Goal: Information Seeking & Learning: Learn about a topic

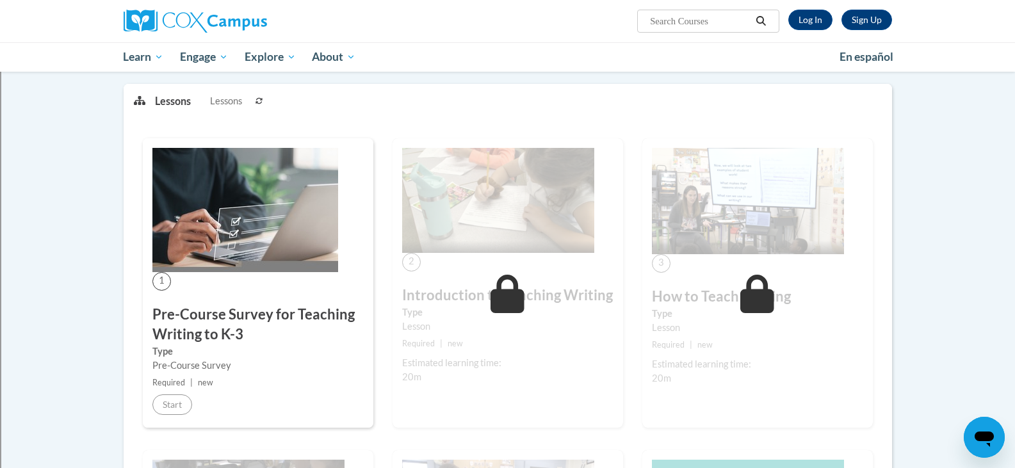
scroll to position [192, 0]
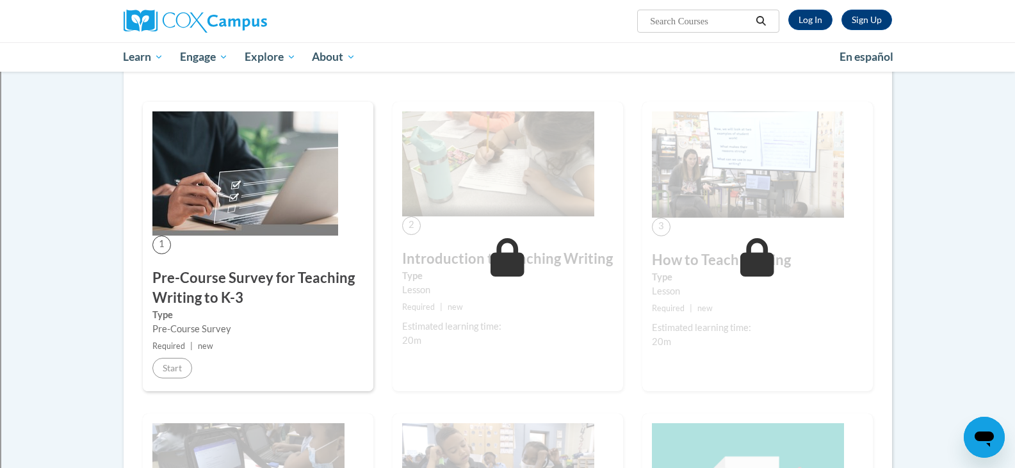
click at [186, 284] on h3 "Pre-Course Survey for Teaching Writing to K-3" at bounding box center [257, 288] width 211 height 40
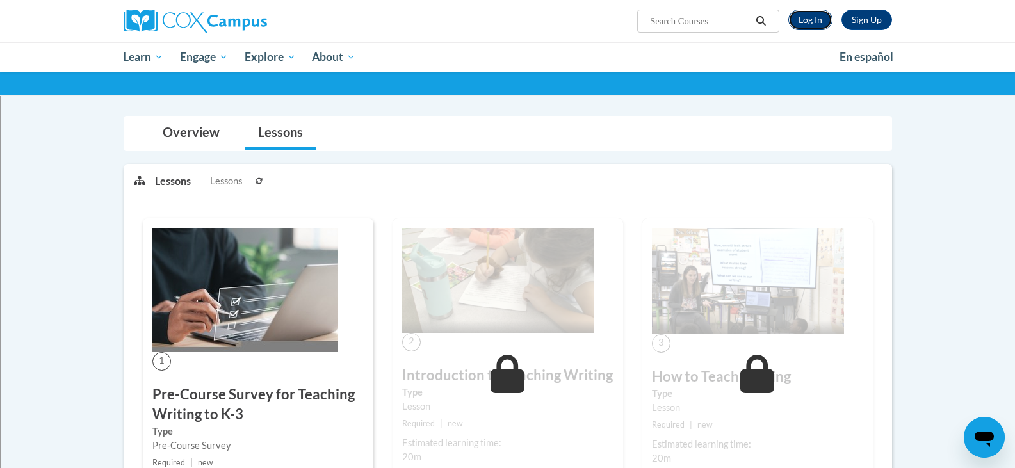
scroll to position [184, 0]
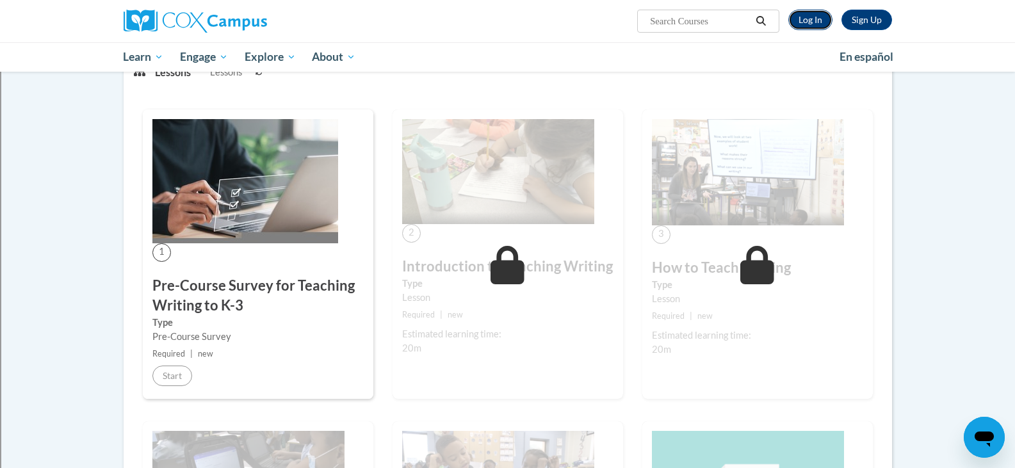
click at [814, 18] on link "Log In" at bounding box center [810, 20] width 44 height 20
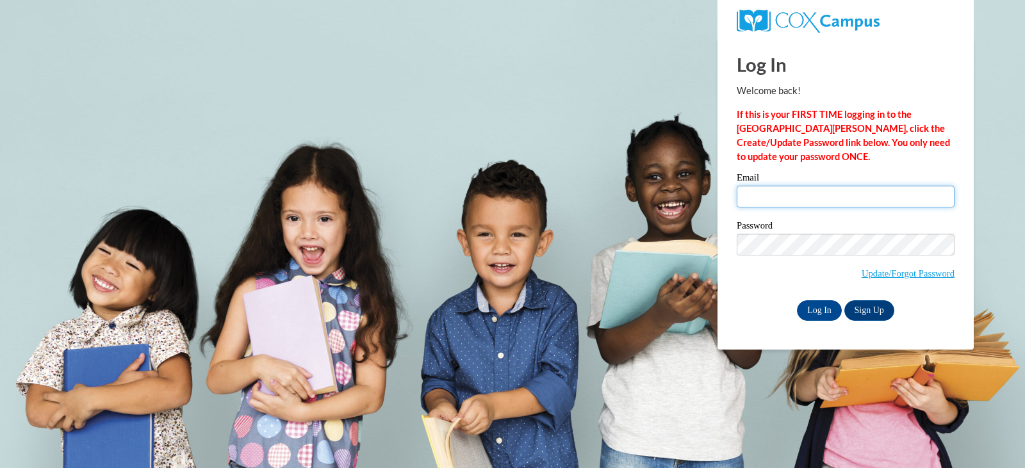
click at [794, 197] on input "Email" at bounding box center [845, 197] width 218 height 22
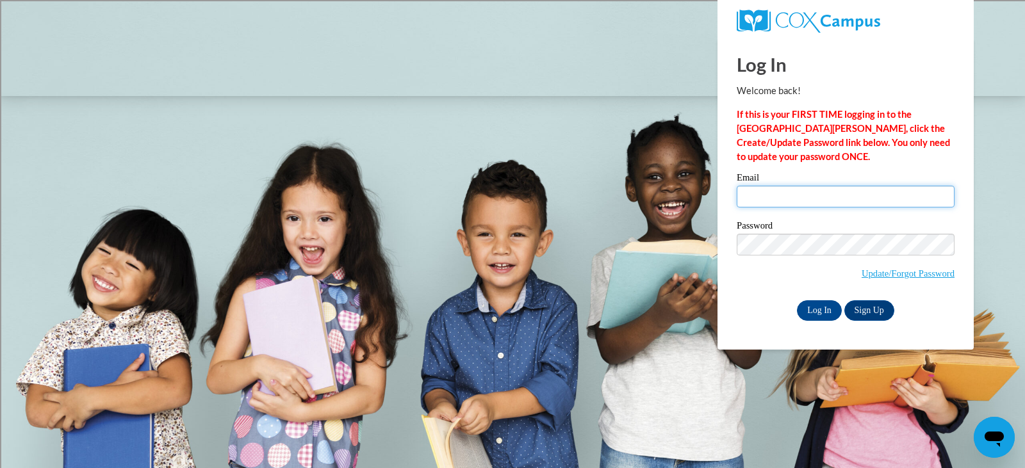
type input "luke.barnes@rusd.org"
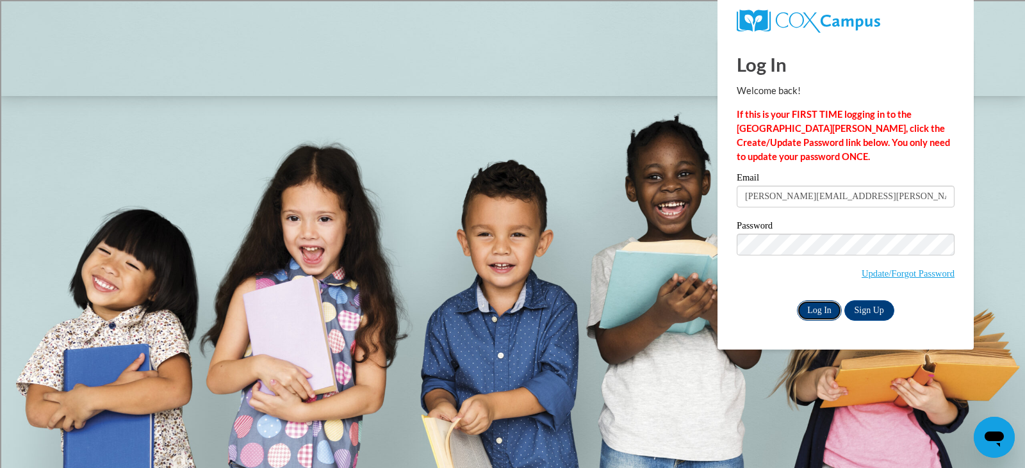
click at [820, 303] on input "Log In" at bounding box center [819, 310] width 45 height 20
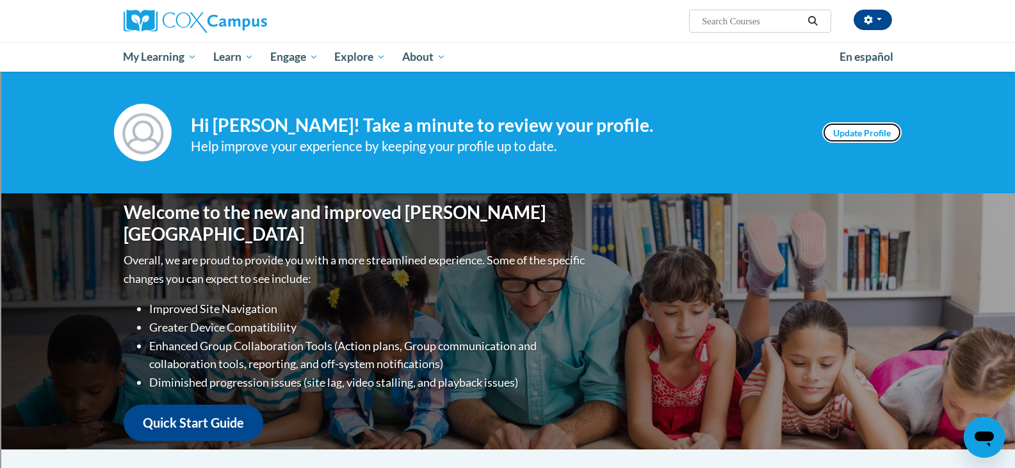
click at [866, 133] on link "Update Profile" at bounding box center [861, 132] width 79 height 20
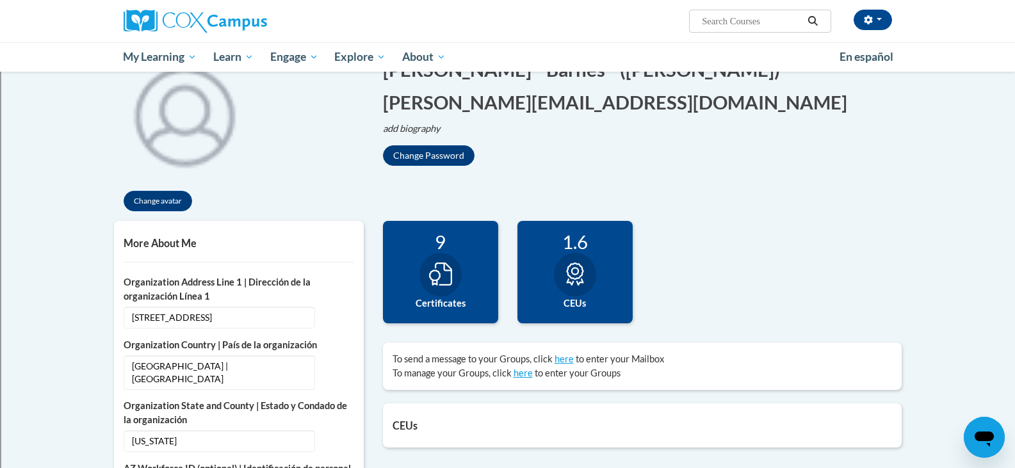
scroll to position [128, 0]
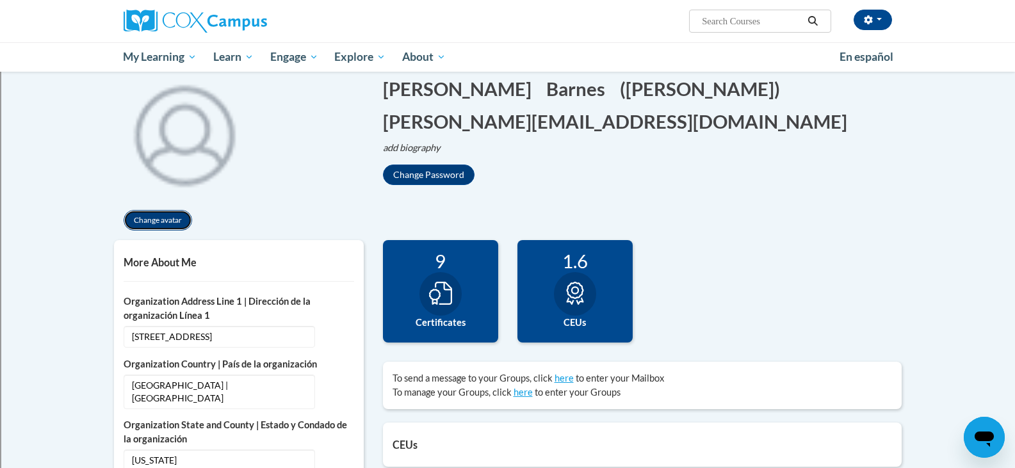
click at [158, 220] on button "Change avatar" at bounding box center [158, 220] width 69 height 20
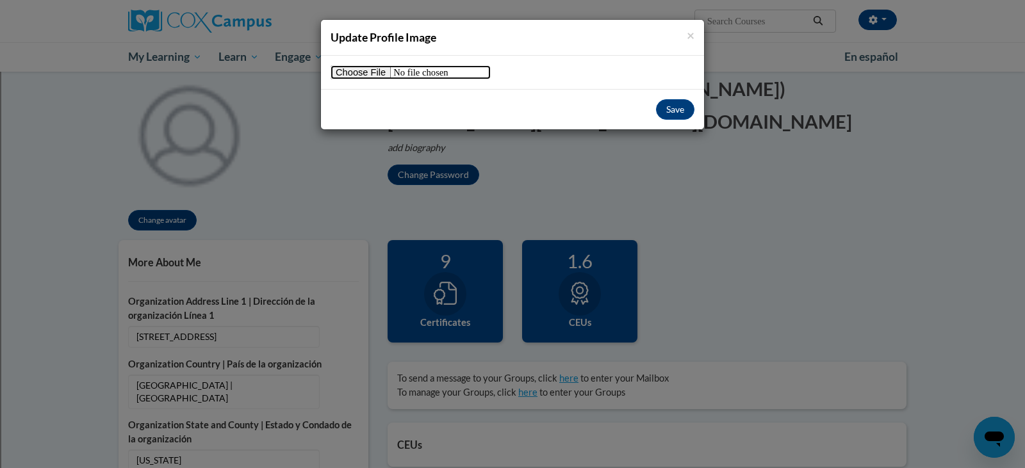
click at [367, 75] on input "file" at bounding box center [410, 72] width 160 height 14
type input "C:\fakepath\Barnes Mentor Inspire Pic.jfif"
click at [679, 111] on button "Save" at bounding box center [675, 109] width 38 height 20
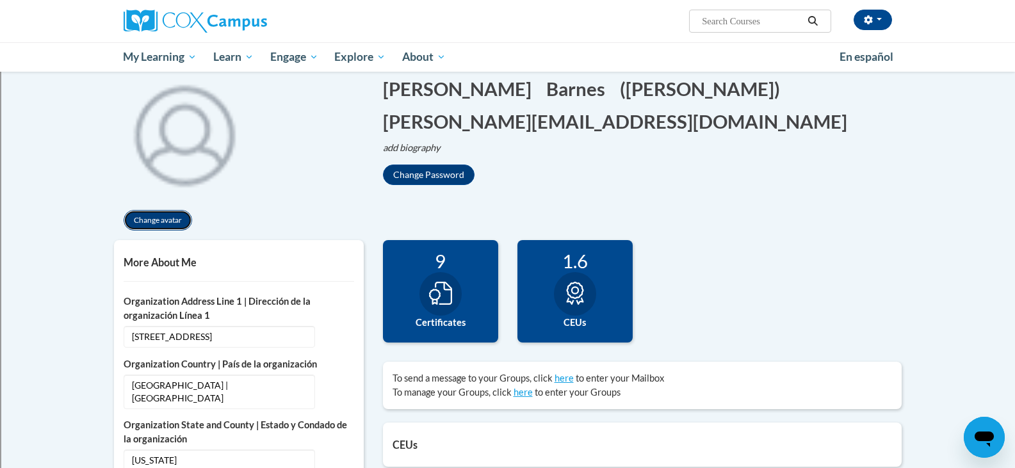
click at [158, 221] on button "Change avatar" at bounding box center [158, 220] width 69 height 20
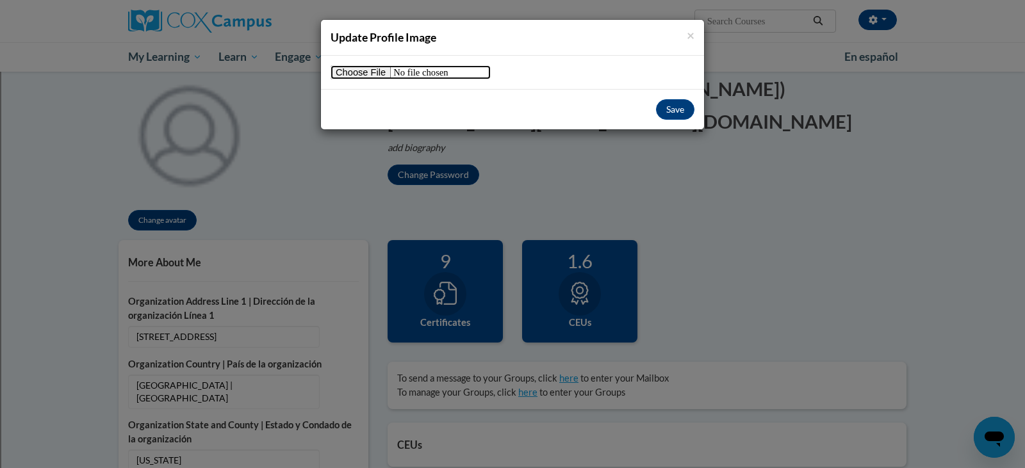
click at [350, 70] on input "file" at bounding box center [410, 72] width 160 height 14
type input "C:\fakepath\Barnes Mentor Inspire Pic.jfif"
click at [681, 111] on button "Save" at bounding box center [675, 109] width 38 height 20
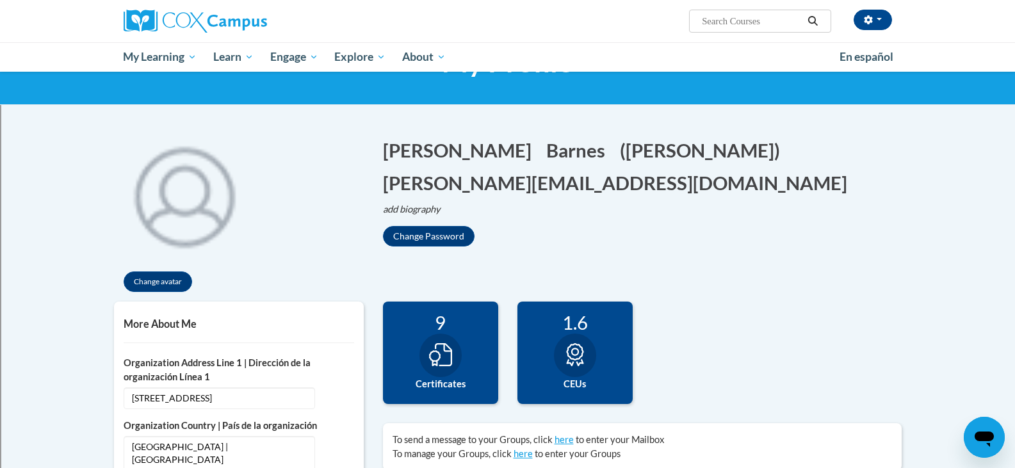
scroll to position [0, 0]
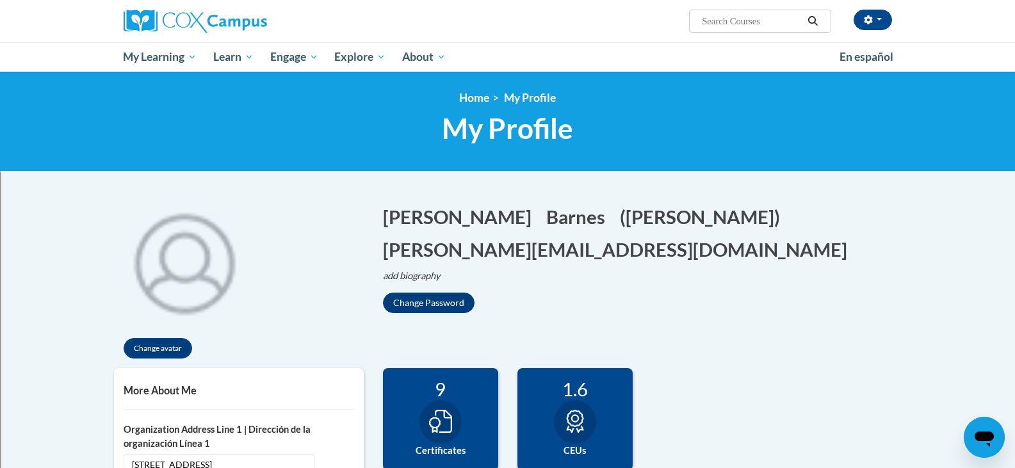
click at [187, 256] on img at bounding box center [184, 261] width 141 height 141
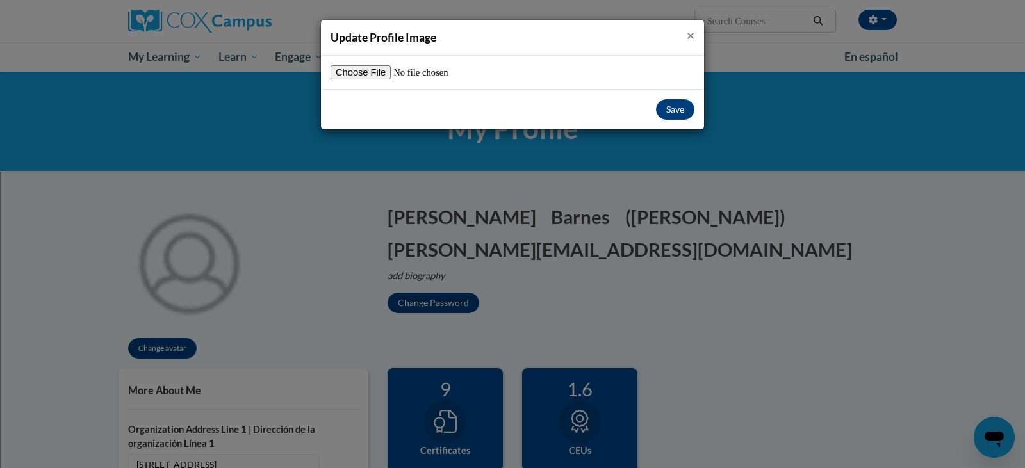
click at [690, 37] on span "×" at bounding box center [690, 35] width 8 height 16
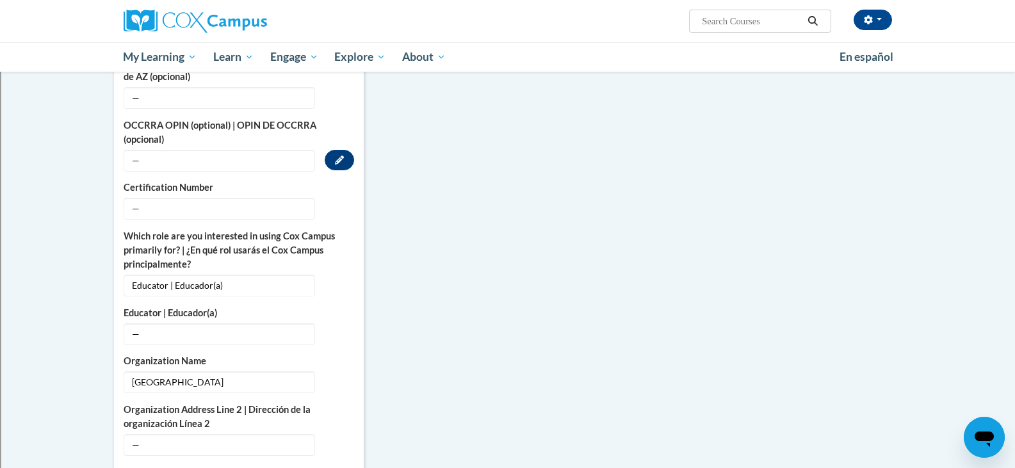
scroll to position [576, 0]
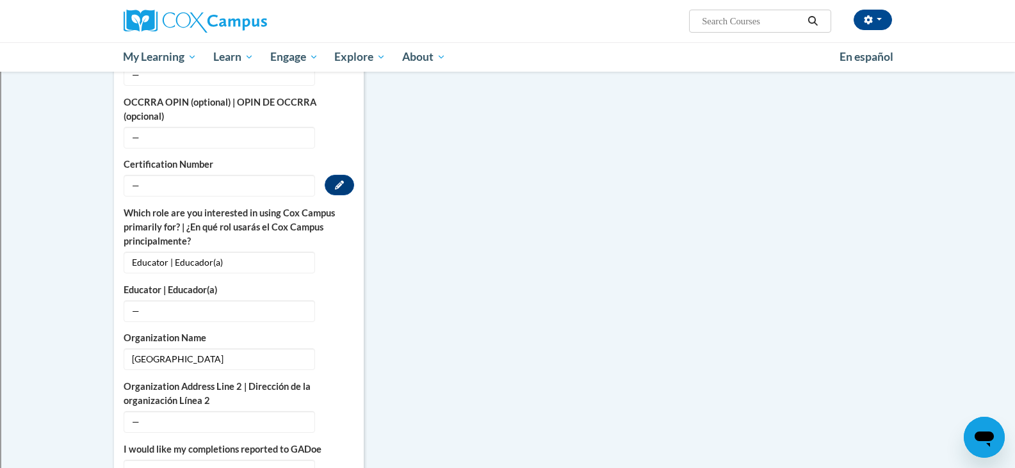
click at [157, 175] on span "—" at bounding box center [219, 186] width 191 height 22
click at [174, 177] on span "—" at bounding box center [219, 186] width 191 height 22
click at [338, 181] on icon "Custom profile fields" at bounding box center [339, 185] width 9 height 9
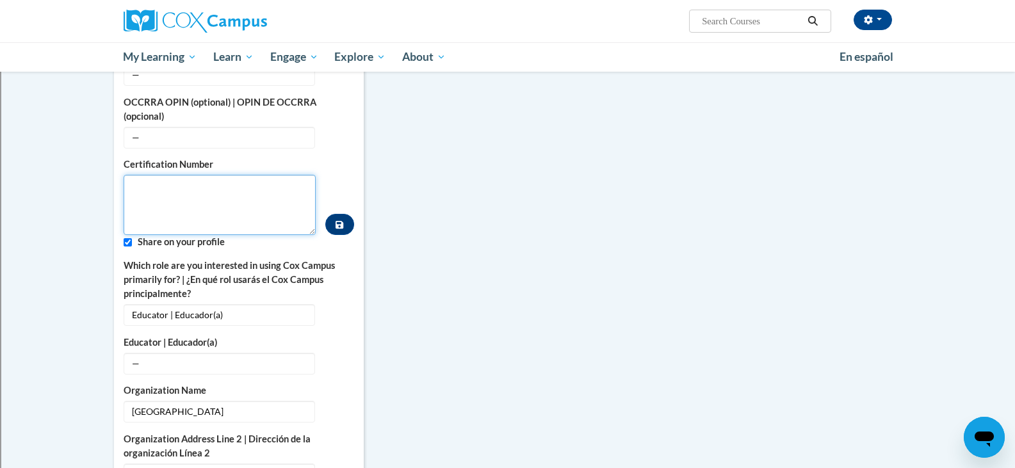
click at [152, 175] on textarea "Custom profile fields" at bounding box center [220, 205] width 193 height 60
paste textarea "1001461435"
type textarea "1001461435"
click at [339, 220] on icon "Custom profile fields" at bounding box center [340, 224] width 8 height 9
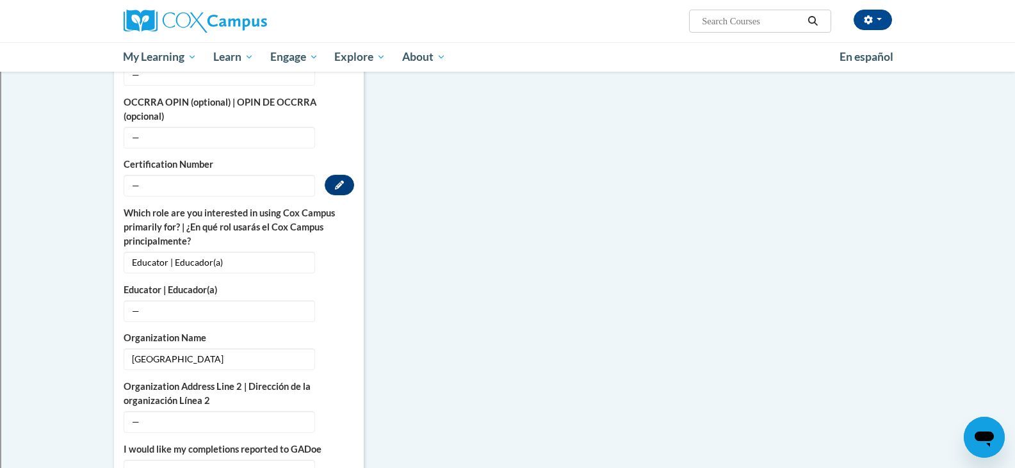
click at [257, 175] on span "—" at bounding box center [219, 186] width 191 height 22
click at [346, 175] on button "Edit" at bounding box center [339, 185] width 29 height 20
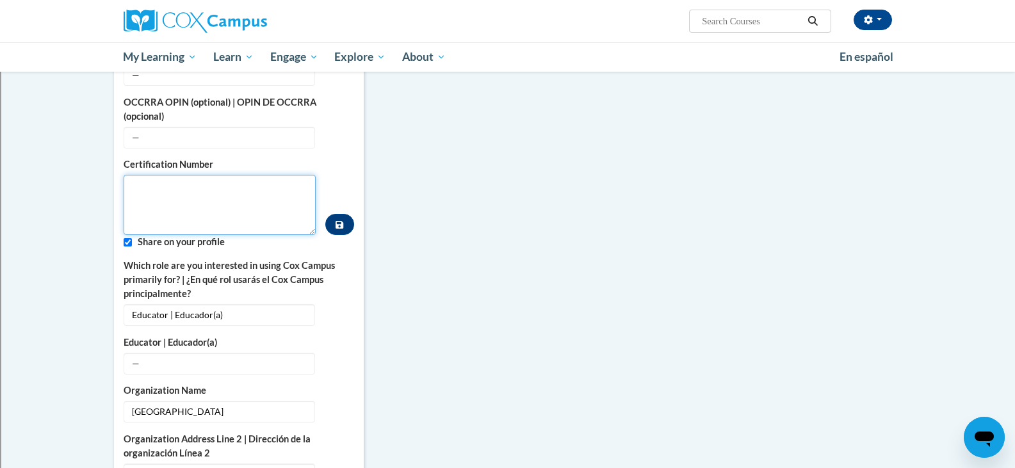
click at [152, 184] on textarea "Custom profile fields" at bounding box center [220, 205] width 193 height 60
click at [128, 238] on input "Custom profile fields" at bounding box center [128, 242] width 8 height 8
checkbox input "false"
click at [141, 181] on textarea "Custom profile fields" at bounding box center [220, 205] width 193 height 60
paste textarea "1001461435"
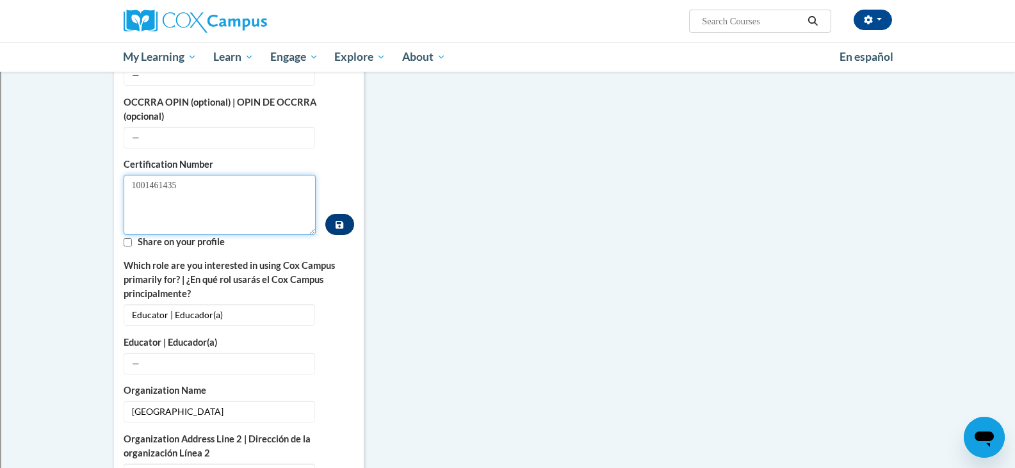
type textarea "1001461435"
click at [341, 221] on icon "Custom profile fields" at bounding box center [340, 225] width 8 height 8
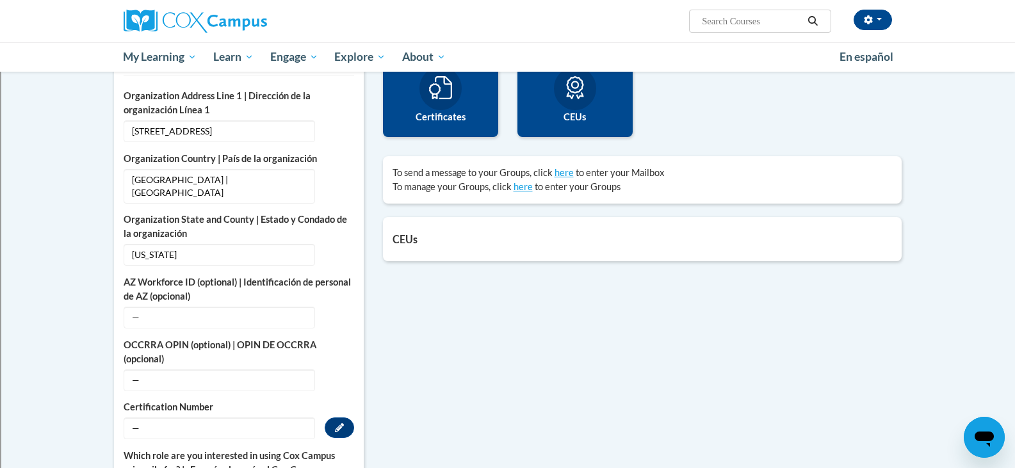
scroll to position [192, 0]
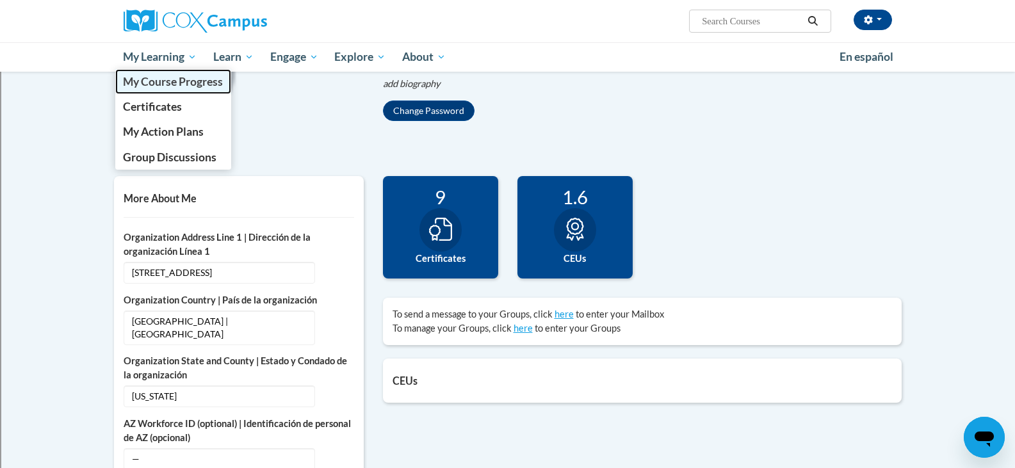
click at [155, 76] on span "My Course Progress" at bounding box center [173, 81] width 100 height 13
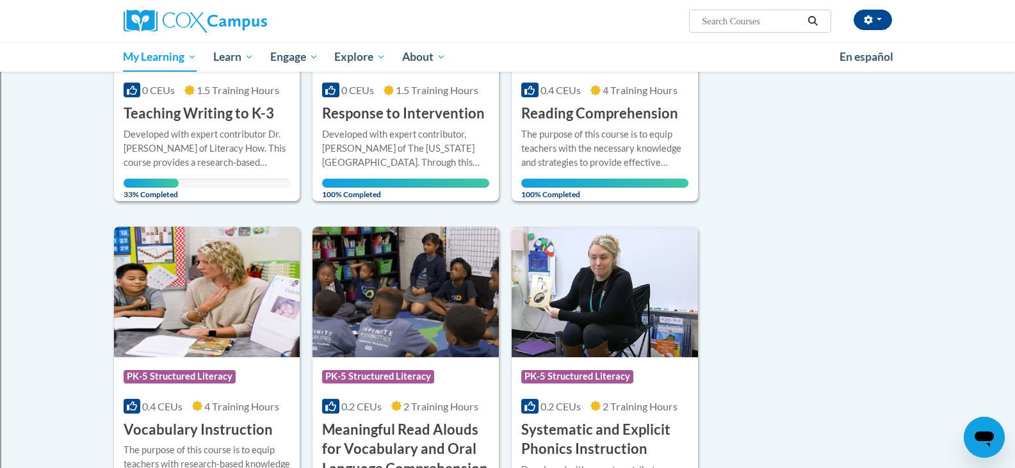
scroll to position [320, 0]
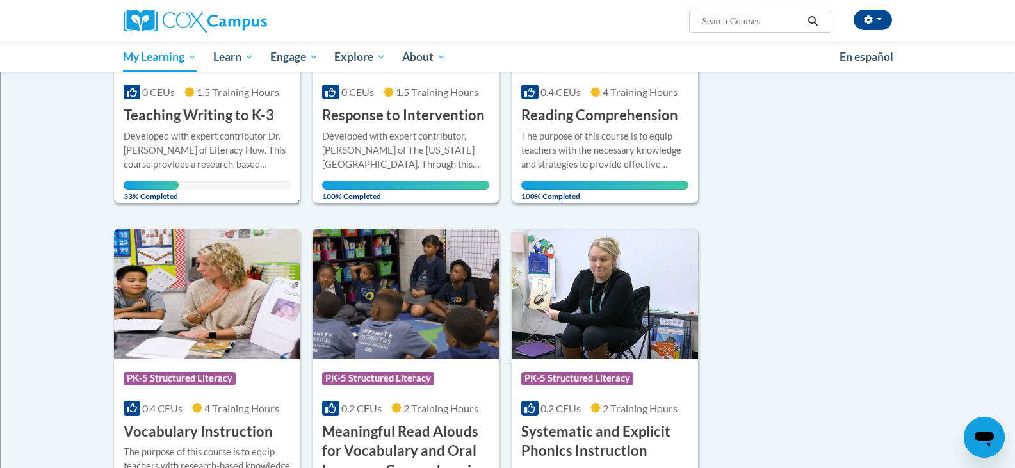
click at [183, 129] on div "Developed with expert contributor Dr. [PERSON_NAME] of Literacy How. This cours…" at bounding box center [207, 150] width 167 height 42
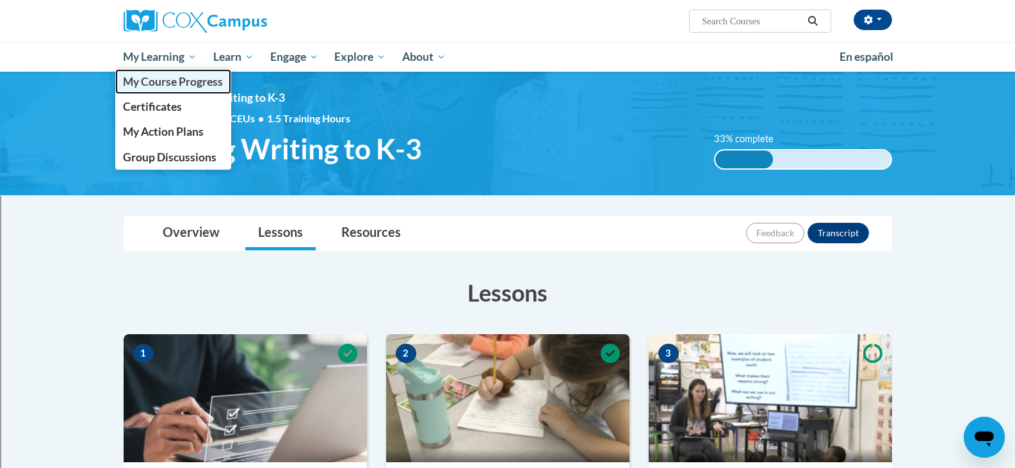
click at [152, 79] on span "My Course Progress" at bounding box center [173, 81] width 100 height 13
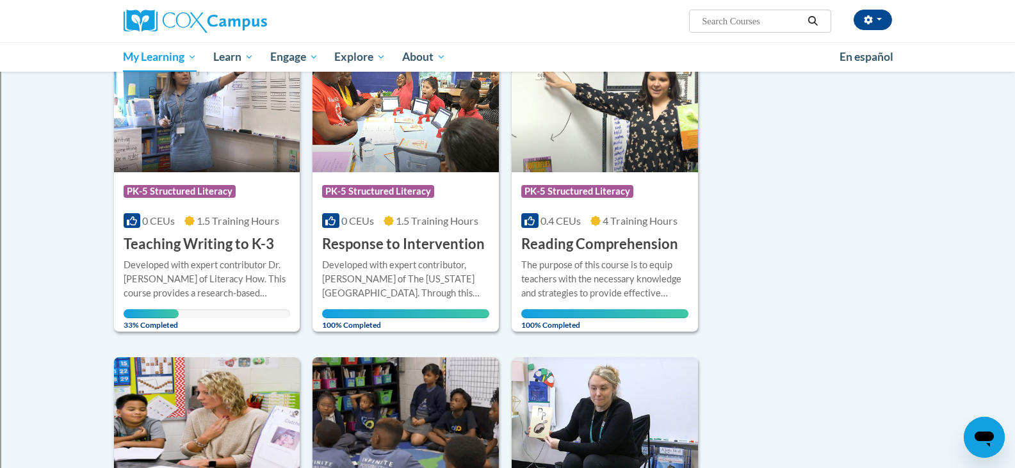
scroll to position [192, 0]
click at [208, 130] on img at bounding box center [207, 106] width 186 height 131
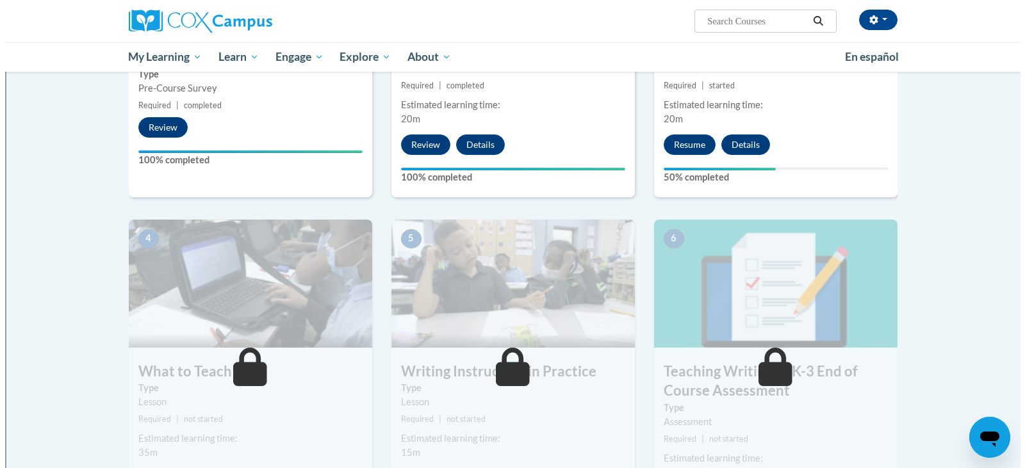
scroll to position [448, 0]
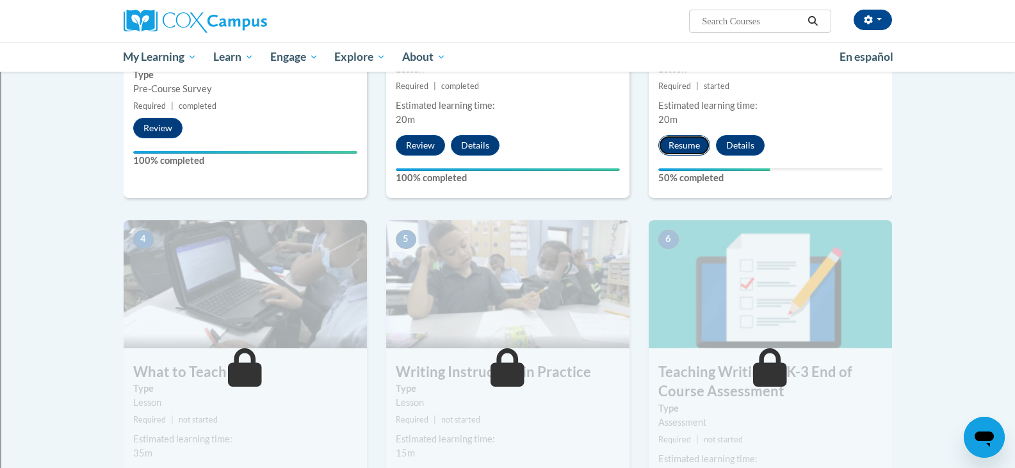
click at [679, 142] on button "Resume" at bounding box center [684, 145] width 52 height 20
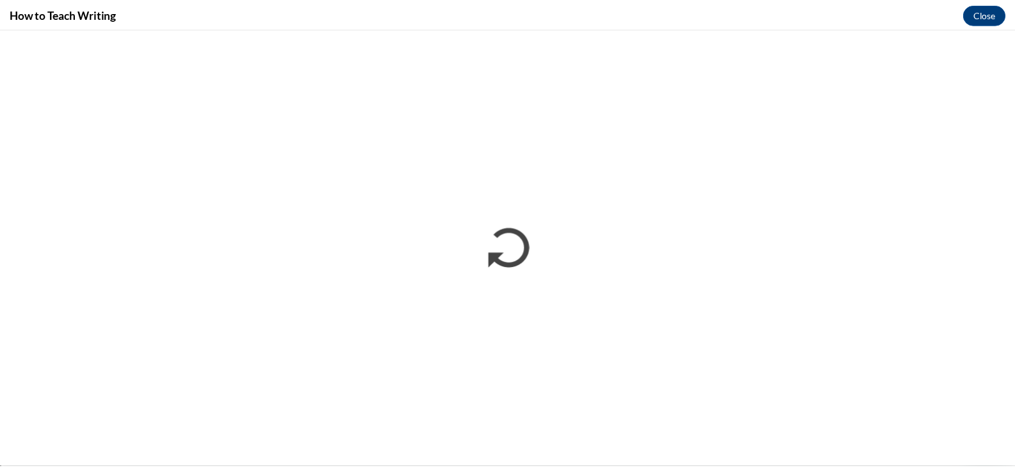
scroll to position [0, 0]
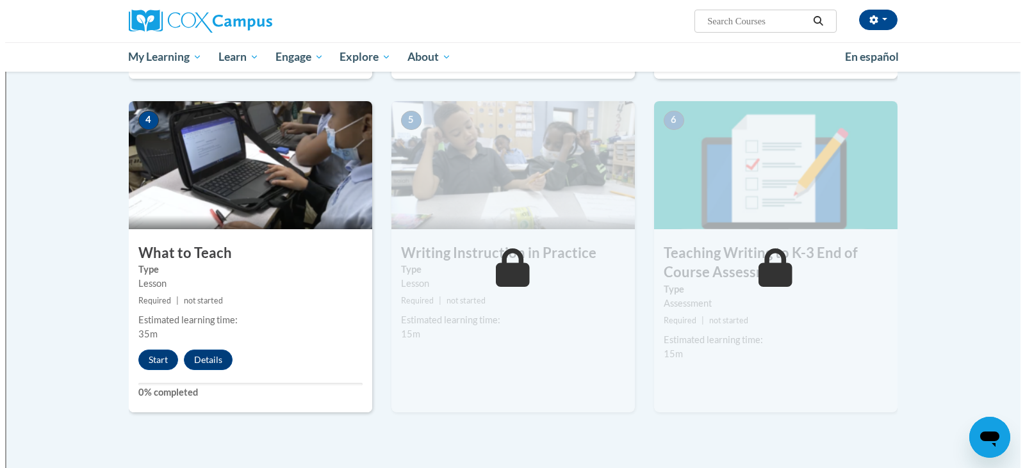
scroll to position [640, 0]
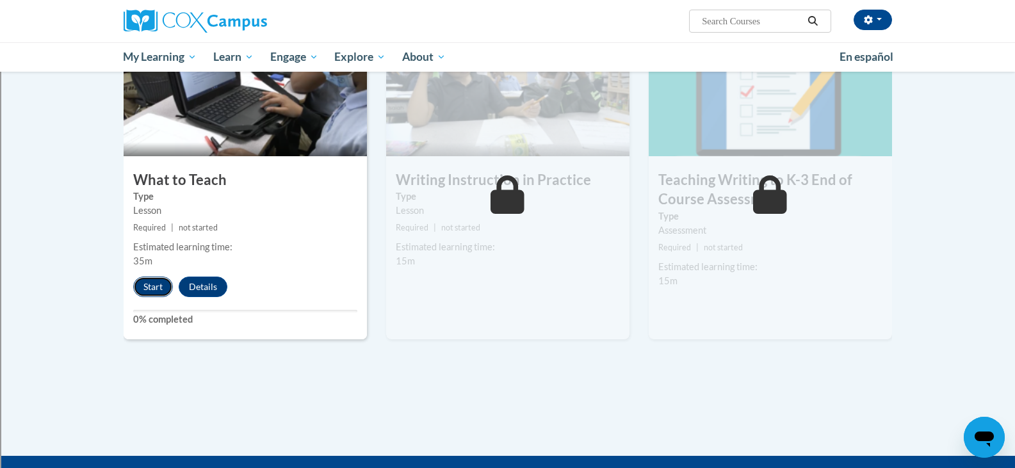
click at [149, 286] on button "Start" at bounding box center [153, 287] width 40 height 20
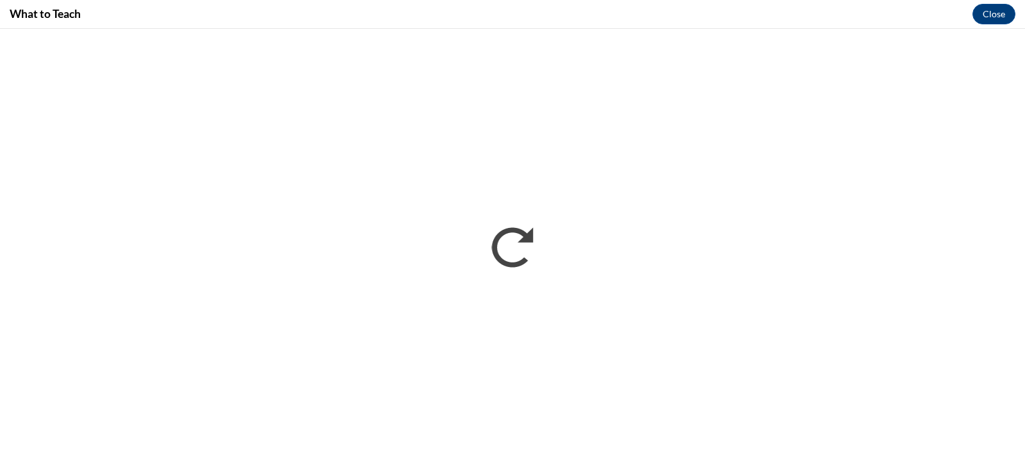
scroll to position [0, 0]
